Goal: Task Accomplishment & Management: Use online tool/utility

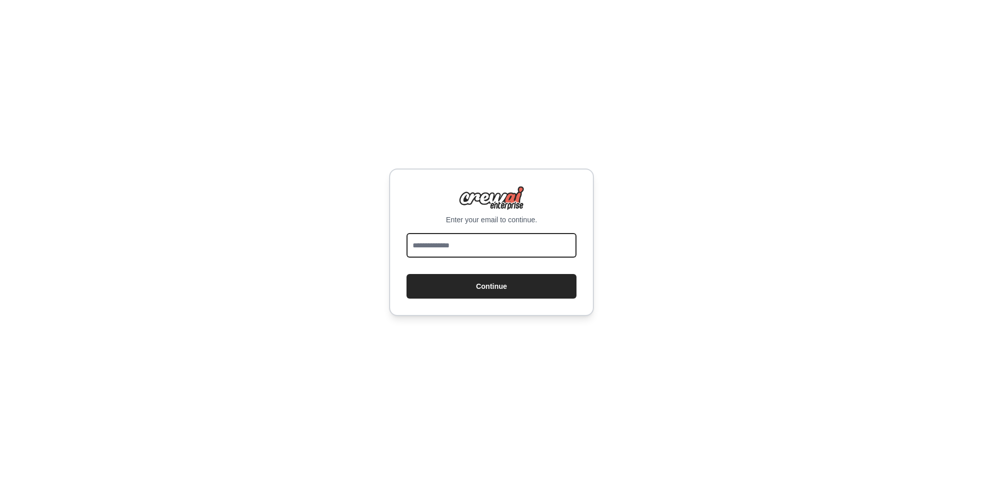
click at [501, 247] on input "email" at bounding box center [492, 245] width 170 height 25
type input "**********"
click at [407, 274] on button "Continue" at bounding box center [492, 286] width 170 height 25
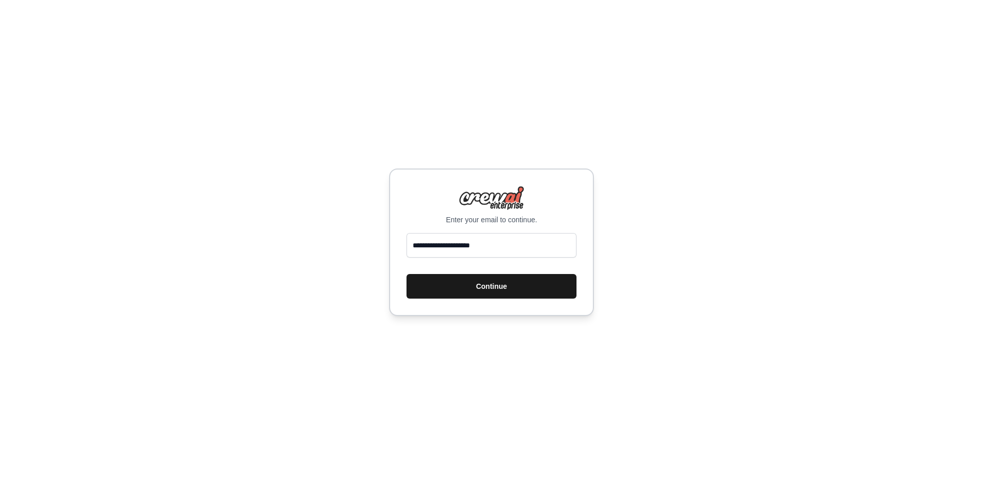
click at [507, 288] on button "Continue" at bounding box center [492, 286] width 170 height 25
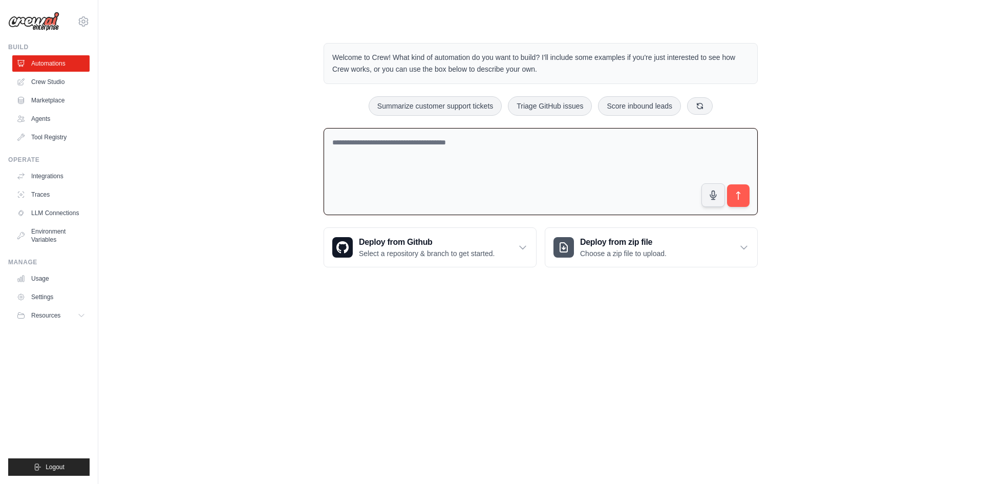
click at [560, 164] on textarea at bounding box center [541, 172] width 434 height 88
click at [541, 130] on textarea at bounding box center [541, 172] width 434 height 88
paste textarea "**********"
click at [332, 140] on textarea "**********" at bounding box center [541, 172] width 434 height 88
click at [355, 138] on textarea "**********" at bounding box center [541, 172] width 434 height 88
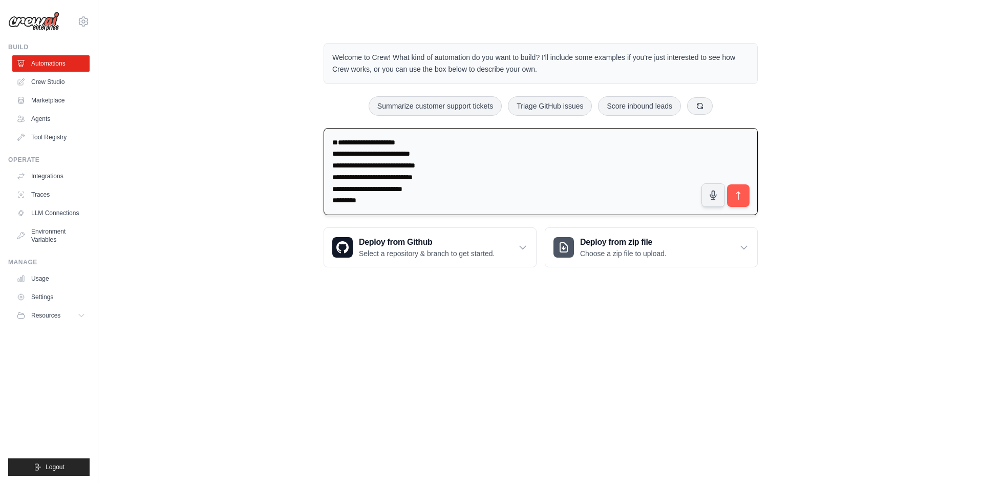
paste textarea "**********"
type textarea "**********"
drag, startPoint x: 718, startPoint y: 192, endPoint x: 726, endPoint y: 191, distance: 8.7
click at [724, 191] on button "button" at bounding box center [714, 195] width 24 height 24
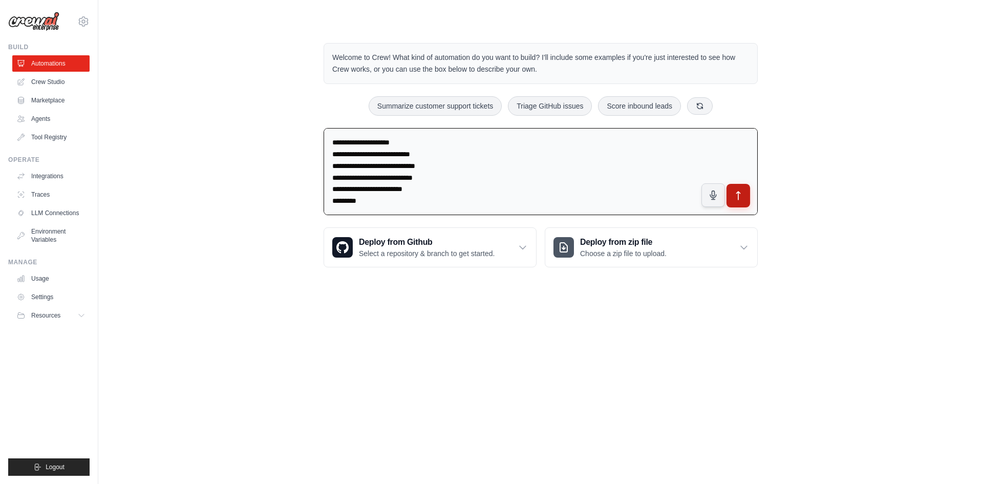
click at [737, 197] on icon "submit" at bounding box center [738, 196] width 11 height 11
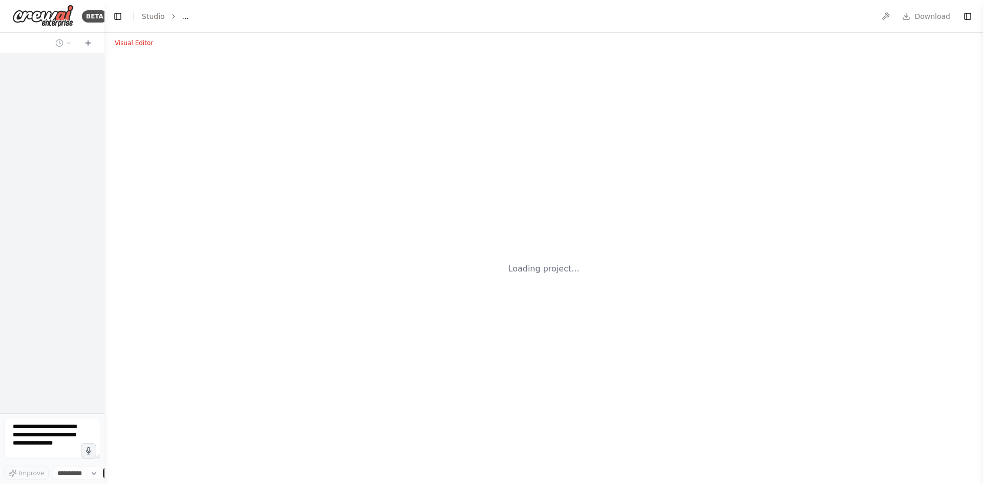
select select "****"
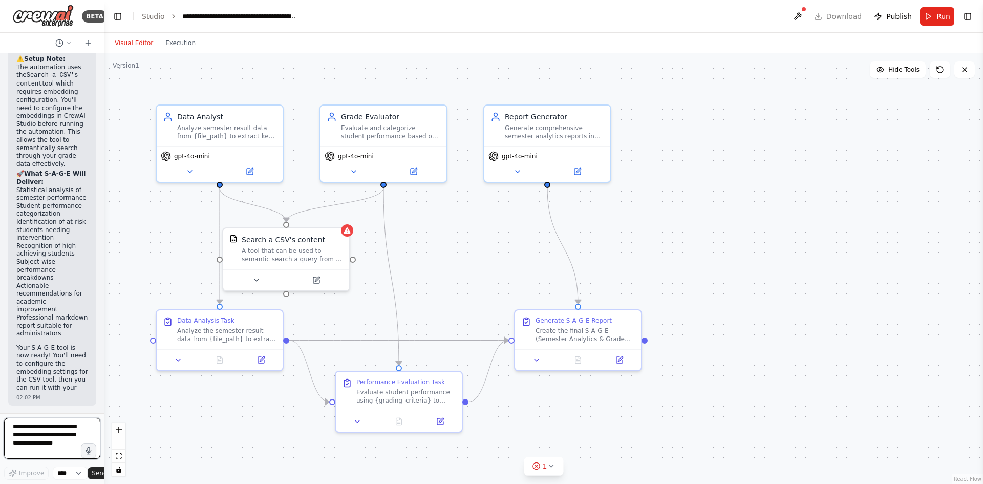
scroll to position [1856, 0]
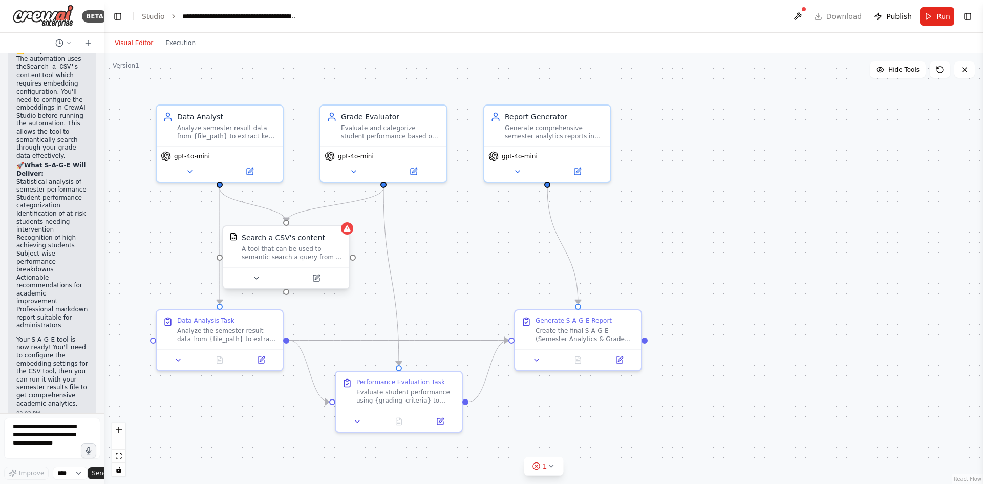
click at [310, 261] on div "Search a CSV's content A tool that can be used to semantic search a query from …" at bounding box center [286, 246] width 126 height 41
click at [313, 261] on div "Search a CSV's content A tool that can be used to semantic search a query from …" at bounding box center [286, 246] width 126 height 41
click at [551, 469] on icon at bounding box center [551, 466] width 8 height 8
click at [618, 437] on button at bounding box center [624, 440] width 17 height 12
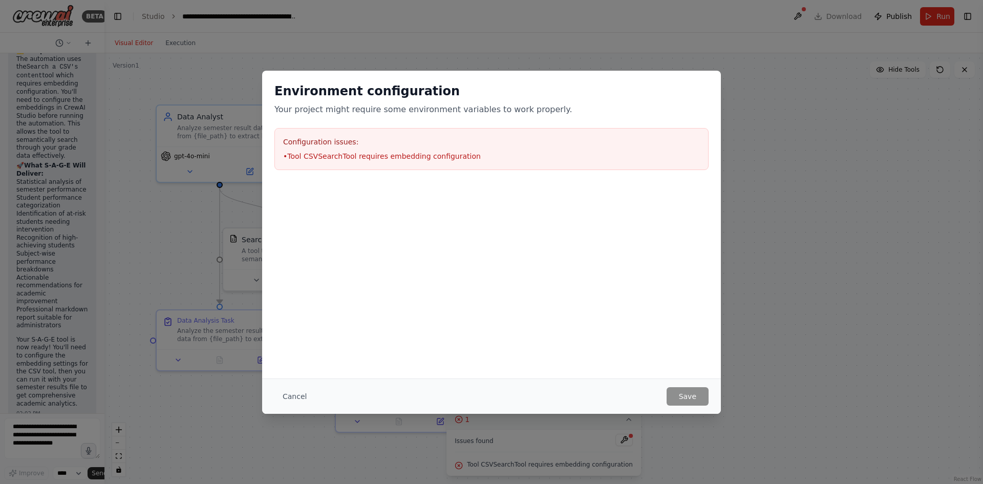
click at [337, 158] on li "• Tool CSVSearchTool requires embedding configuration" at bounding box center [491, 156] width 417 height 10
click at [293, 394] on button "Cancel" at bounding box center [295, 396] width 40 height 18
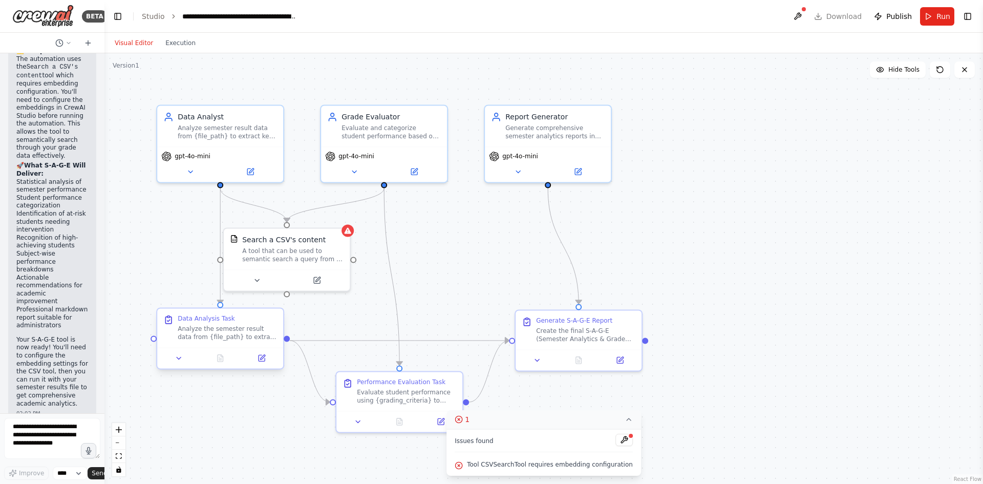
click at [249, 337] on div "Analyze the semester result data from {file_path} to extract comprehensive stat…" at bounding box center [227, 333] width 99 height 16
click at [949, 11] on span "Run" at bounding box center [944, 16] width 14 height 10
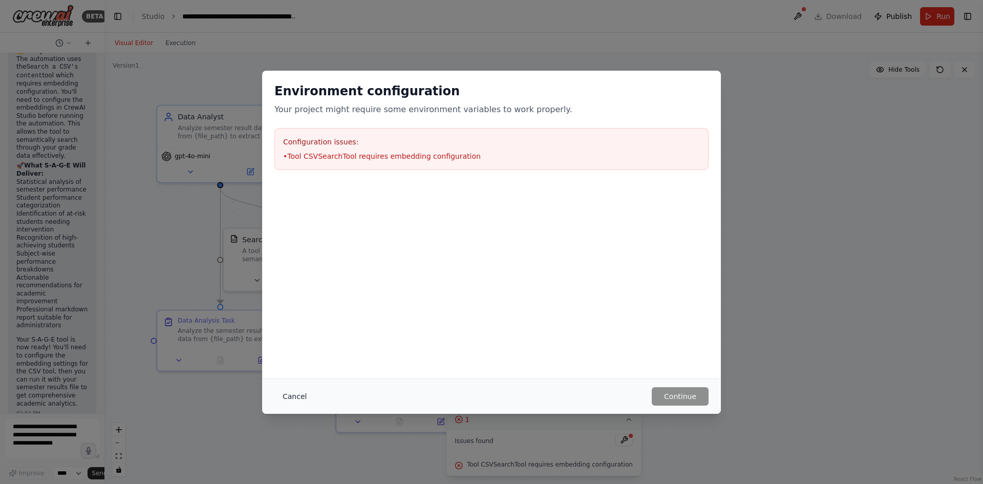
click at [293, 397] on button "Cancel" at bounding box center [295, 396] width 40 height 18
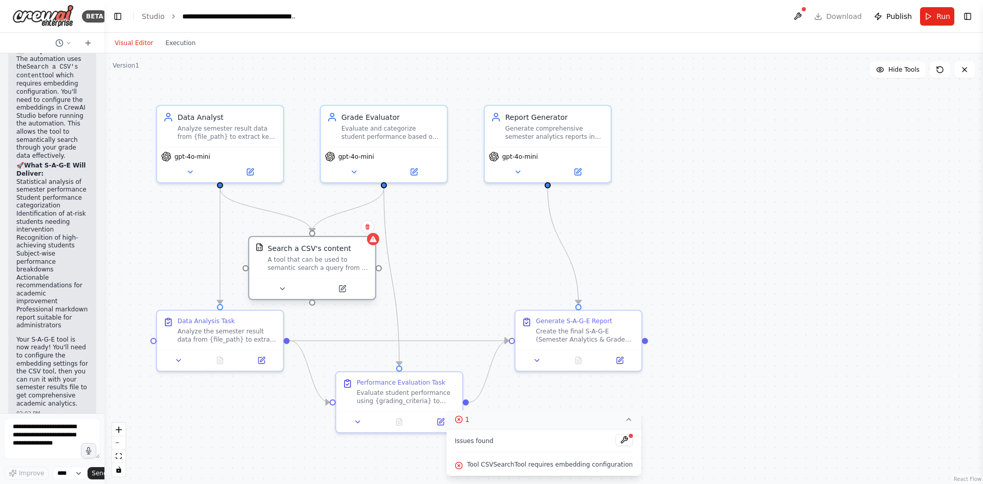
drag, startPoint x: 313, startPoint y: 255, endPoint x: 339, endPoint y: 265, distance: 28.1
click at [339, 265] on div "A tool that can be used to semantic search a query from a CSV's content." at bounding box center [318, 264] width 101 height 16
click at [343, 297] on div at bounding box center [312, 288] width 126 height 21
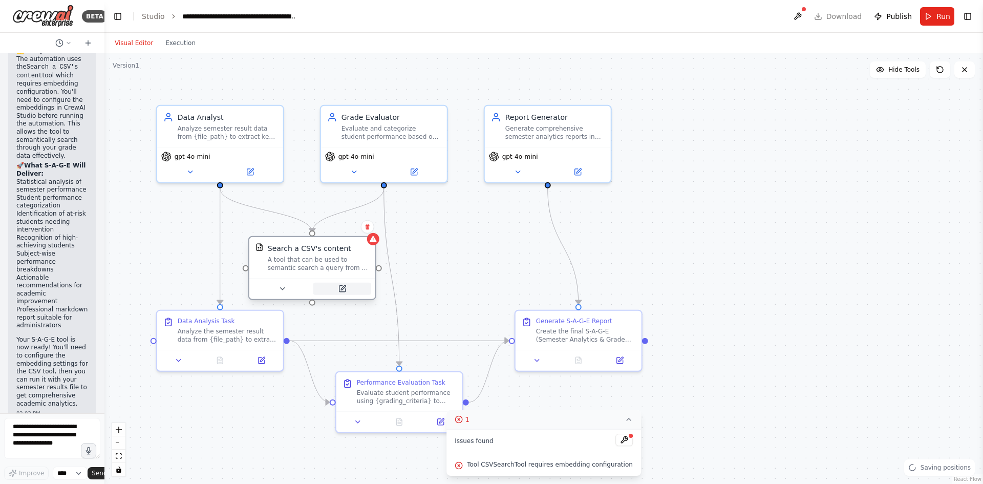
click at [342, 291] on icon at bounding box center [342, 289] width 6 height 6
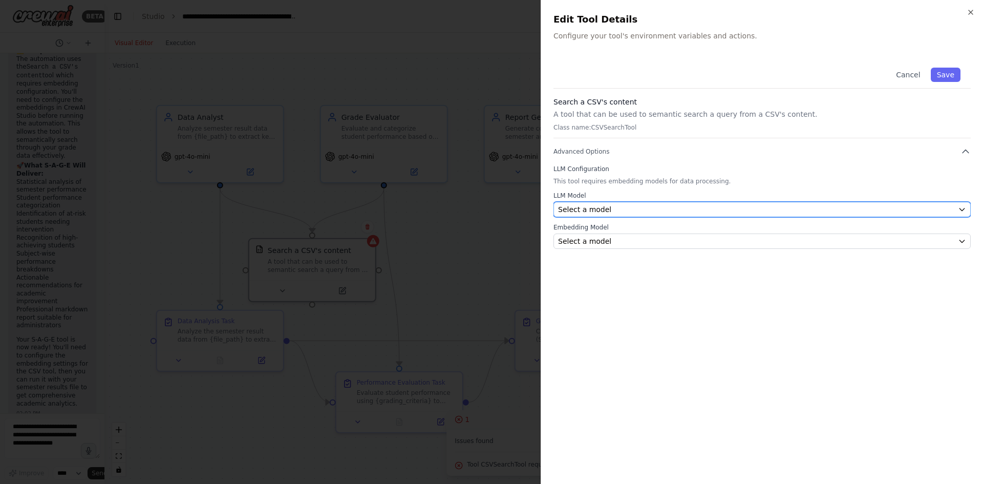
click at [669, 207] on div "Select a model" at bounding box center [756, 209] width 396 height 10
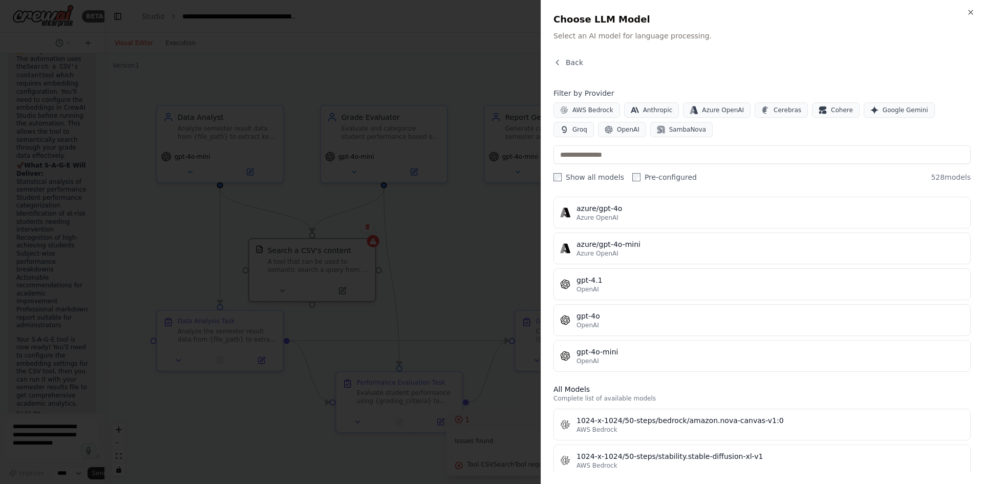
scroll to position [205, 0]
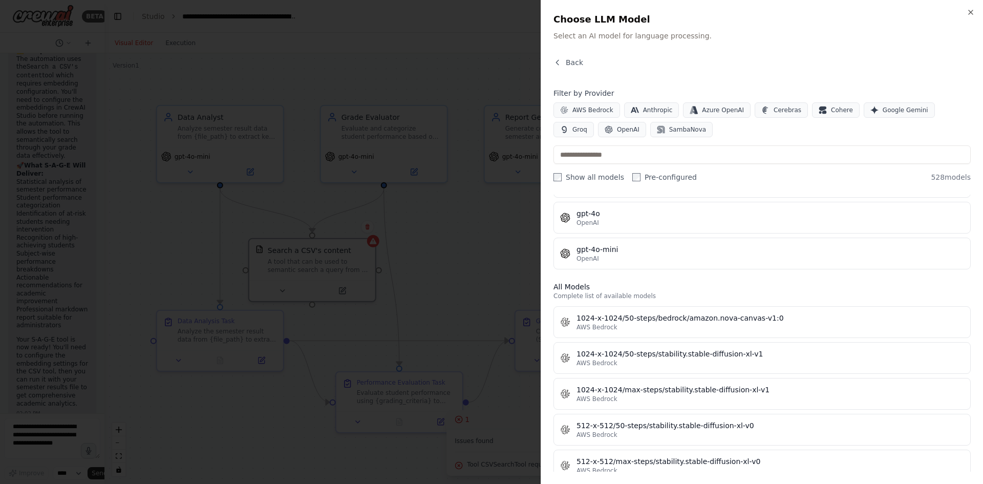
click at [494, 46] on div at bounding box center [491, 242] width 983 height 484
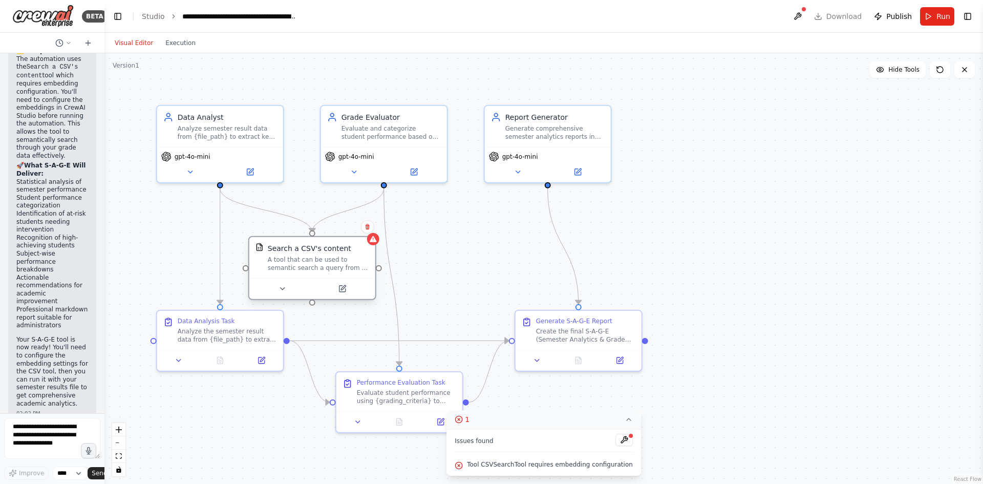
click at [345, 295] on div at bounding box center [312, 288] width 126 height 21
click at [342, 287] on icon at bounding box center [342, 289] width 6 height 6
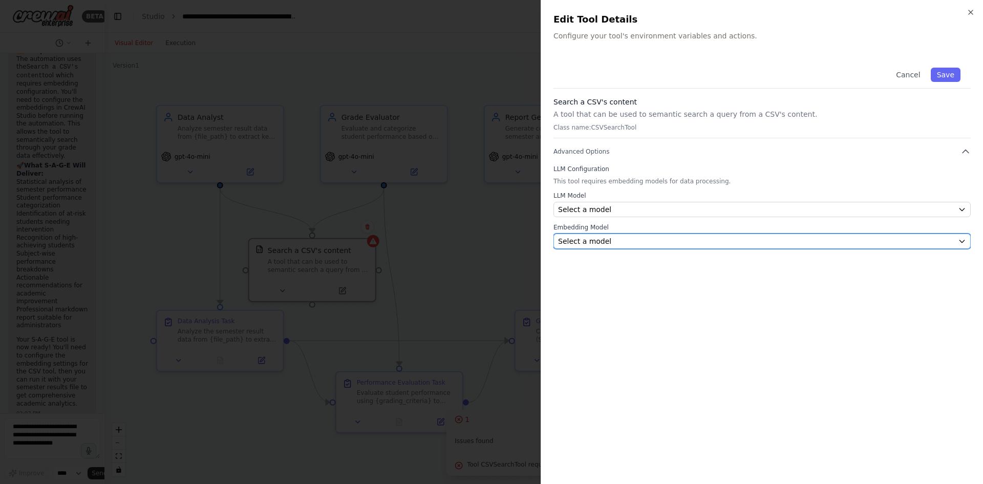
click at [710, 237] on div "Select a model" at bounding box center [756, 241] width 396 height 10
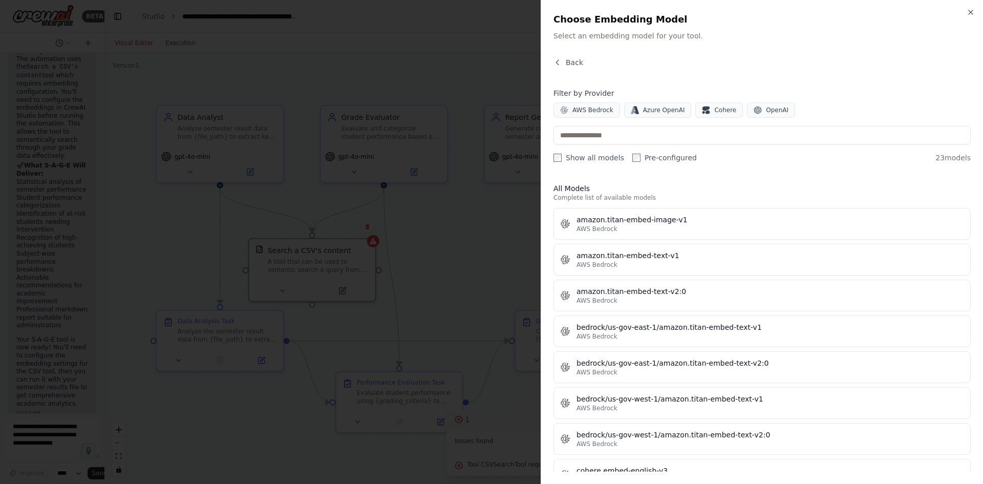
click at [534, 203] on div at bounding box center [491, 242] width 983 height 484
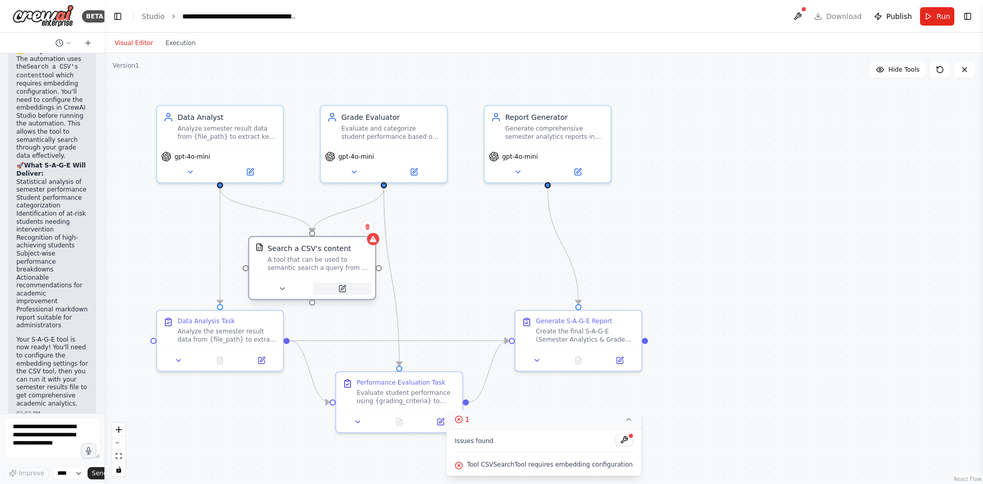
click at [351, 285] on button at bounding box center [342, 289] width 58 height 12
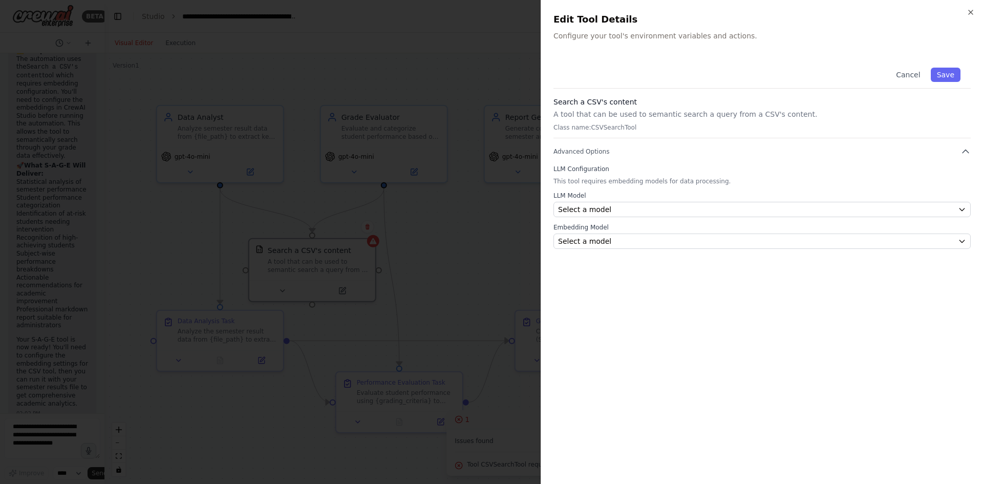
click at [509, 78] on div at bounding box center [491, 242] width 983 height 484
